Goal: Navigation & Orientation: Find specific page/section

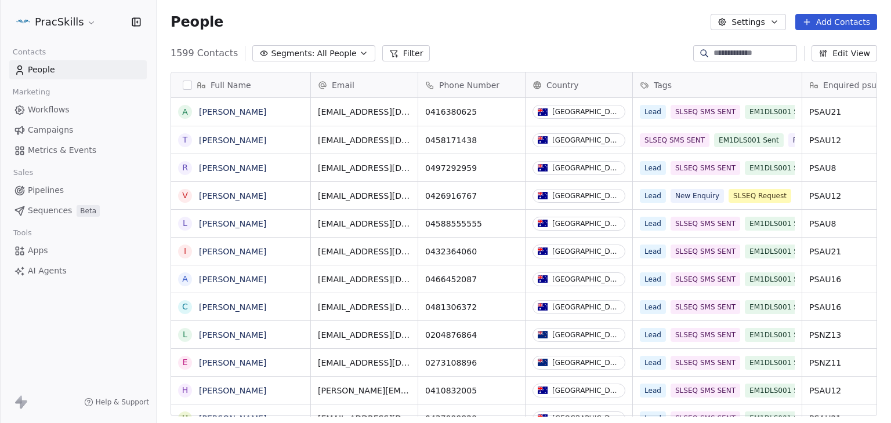
scroll to position [363, 725]
click at [49, 130] on span "Campaigns" at bounding box center [50, 130] width 45 height 12
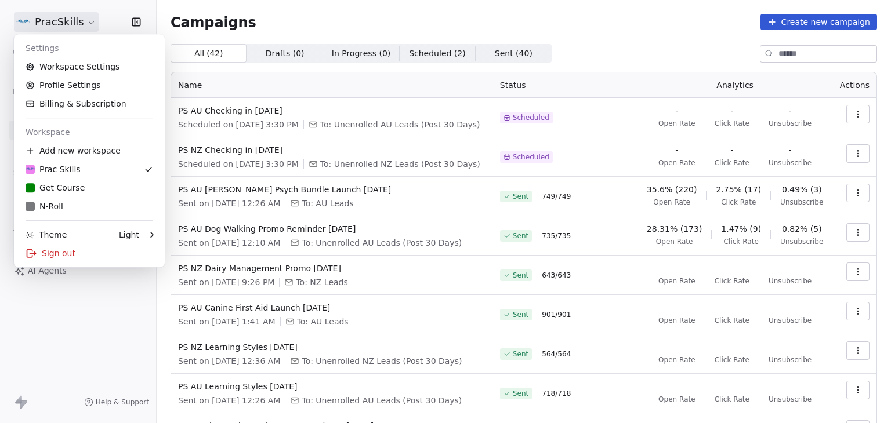
click at [40, 24] on html "PracSkills Contacts People Marketing Workflows Campaigns Metrics & Events Sales…" at bounding box center [445, 211] width 891 height 423
click at [56, 186] on div "Get Course" at bounding box center [55, 188] width 59 height 12
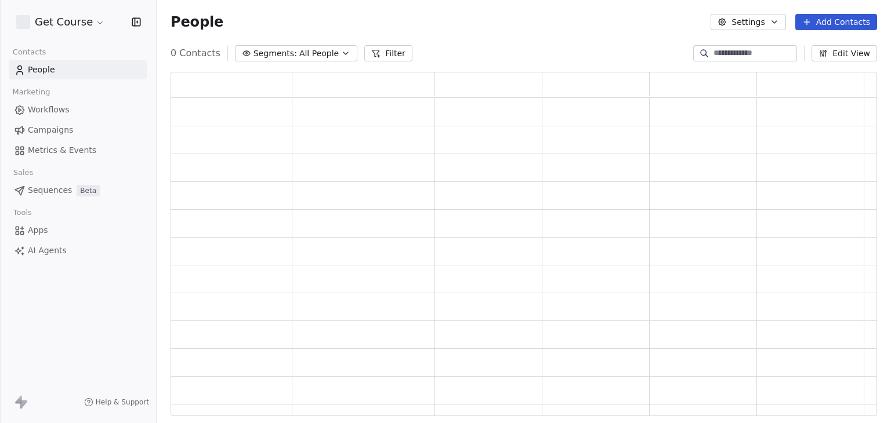
scroll to position [335, 697]
click at [57, 129] on span "Campaigns" at bounding box center [50, 130] width 45 height 12
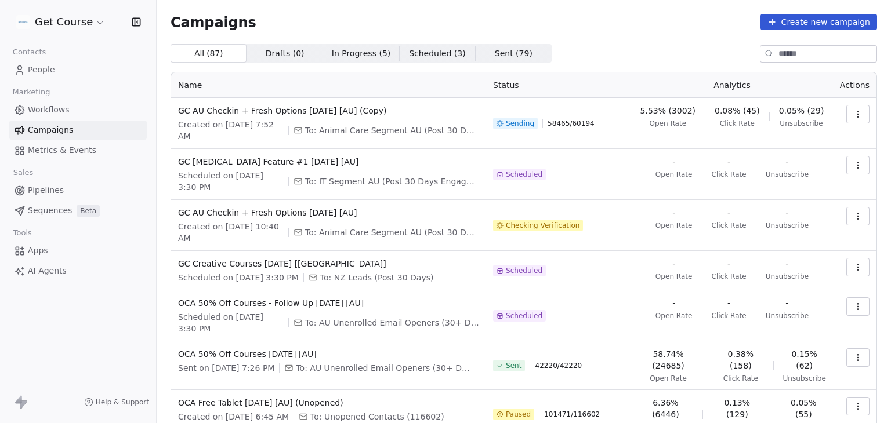
click at [0, 302] on div "Get Course Contacts People Marketing Workflows Campaigns Metrics & Events Sales…" at bounding box center [78, 211] width 156 height 423
drag, startPoint x: 440, startPoint y: 110, endPoint x: 171, endPoint y: 106, distance: 269.1
click at [171, 106] on td "GC AU Checkin + Fresh Options 23SEP2025 [AU] (Copy) Created on Sep 24, 2025, 7:…" at bounding box center [328, 123] width 315 height 51
copy span "GC AU Checkin + Fresh Options 23SEP2025 [AU] (Copy)"
click at [591, 32] on div "Campaigns Create new campaign All ( 87 ) All ( 87 ) Drafts ( 0 ) Drafts ( 0 ) I…" at bounding box center [523, 317] width 706 height 607
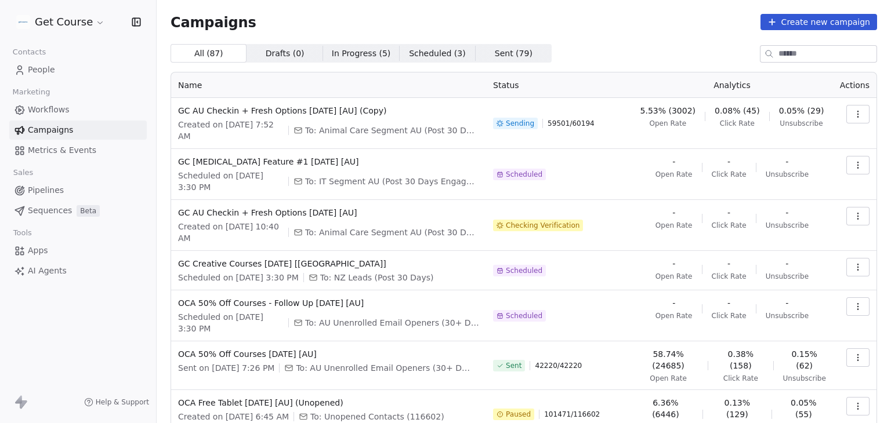
click at [92, 26] on html "Get Course Contacts People Marketing Workflows Campaigns Metrics & Events Sales…" at bounding box center [445, 211] width 891 height 423
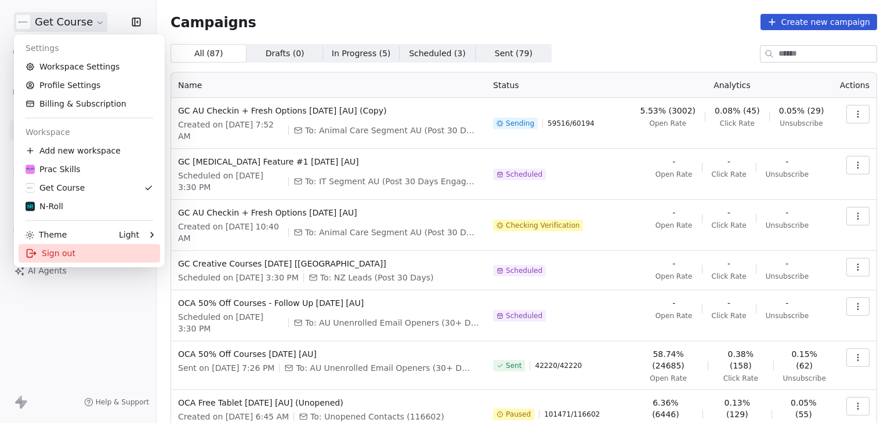
click at [65, 258] on div "Sign out" at bounding box center [90, 253] width 142 height 19
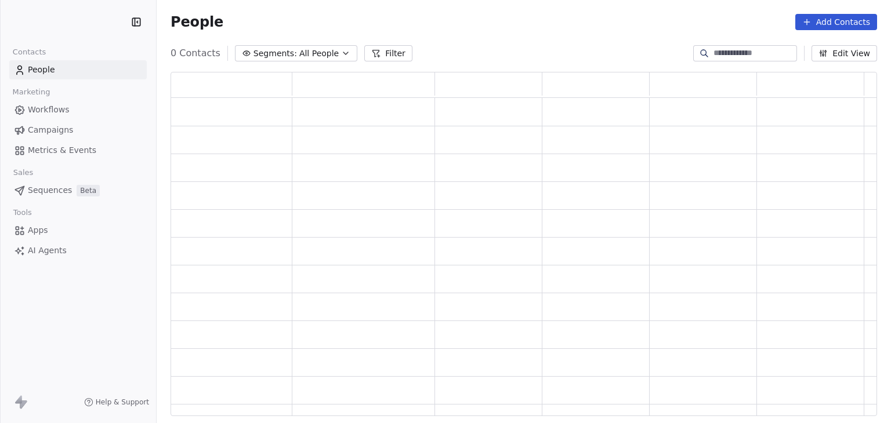
scroll to position [335, 697]
